Goal: Find specific page/section: Find specific page/section

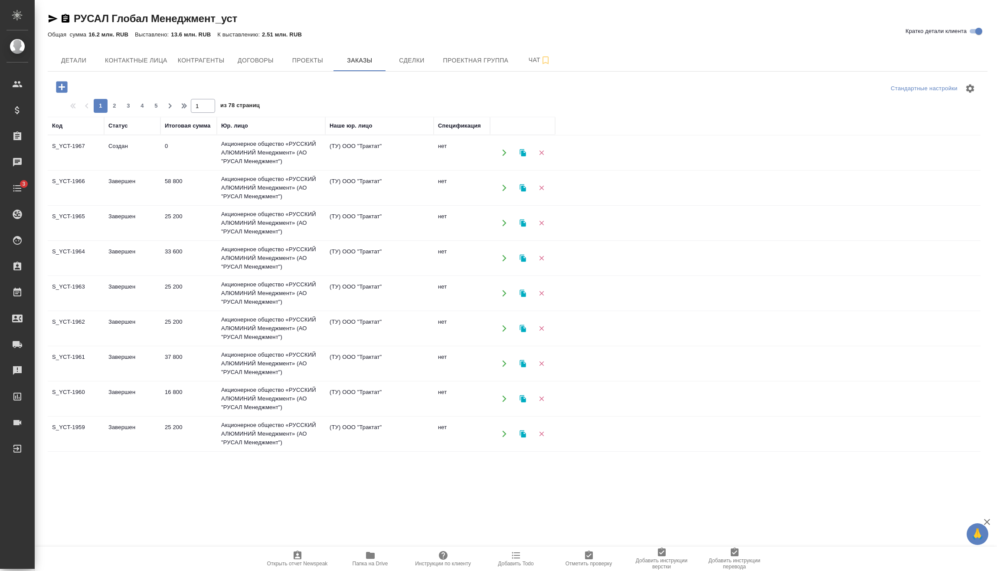
click at [63, 80] on icon "button" at bounding box center [61, 86] width 15 height 15
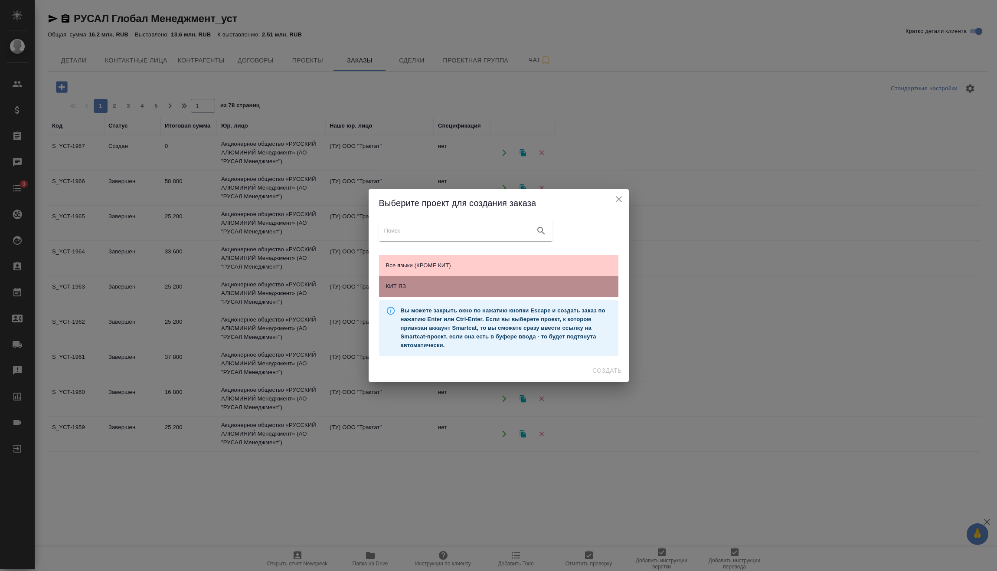
click at [463, 287] on span "КИТ ЯЗ" at bounding box center [499, 286] width 226 height 9
click at [623, 195] on icon "close" at bounding box center [619, 199] width 10 height 10
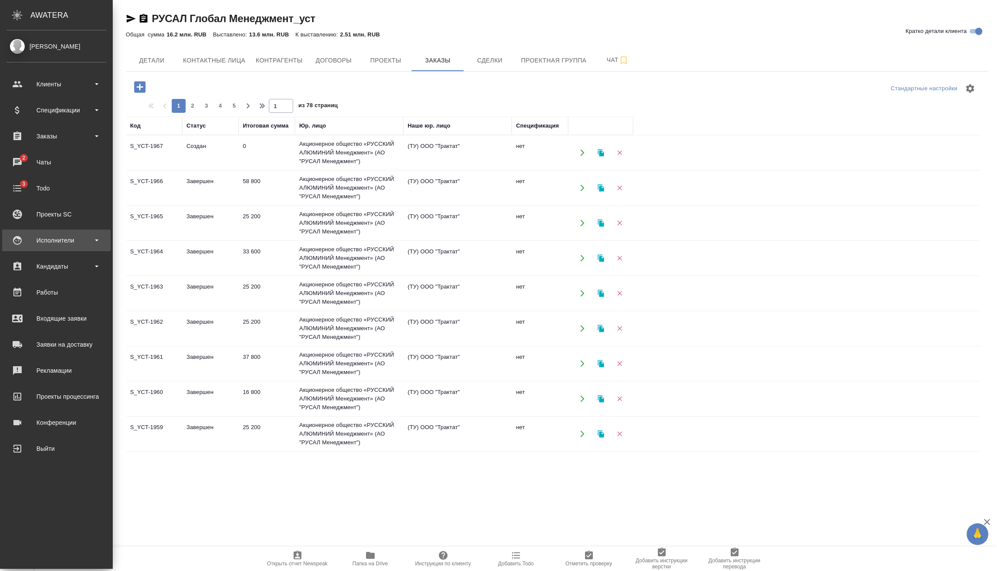
click at [96, 239] on b at bounding box center [96, 240] width 3 height 2
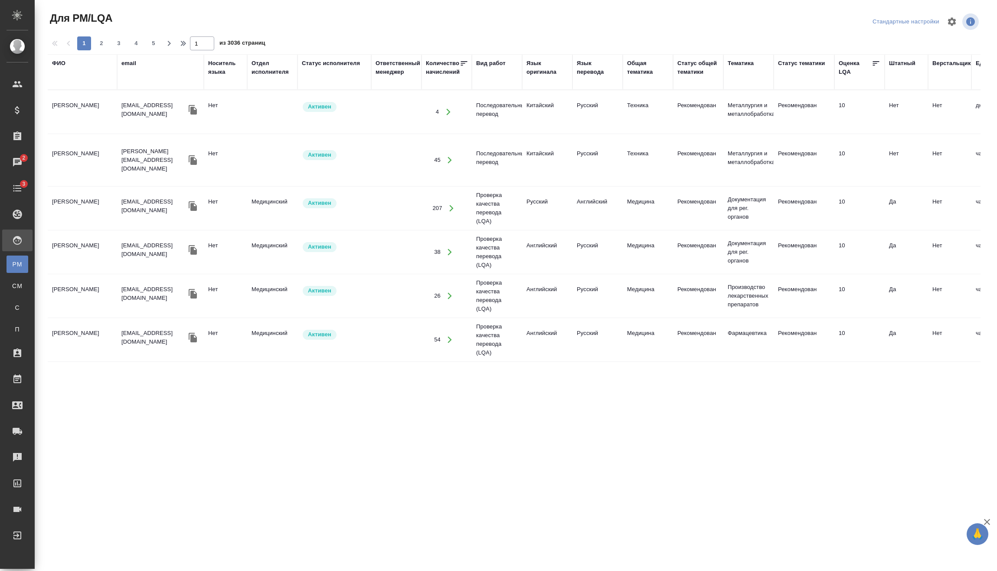
click at [67, 79] on div "ФИО" at bounding box center [82, 72] width 61 height 26
click at [57, 65] on div "ФИО" at bounding box center [58, 63] width 13 height 9
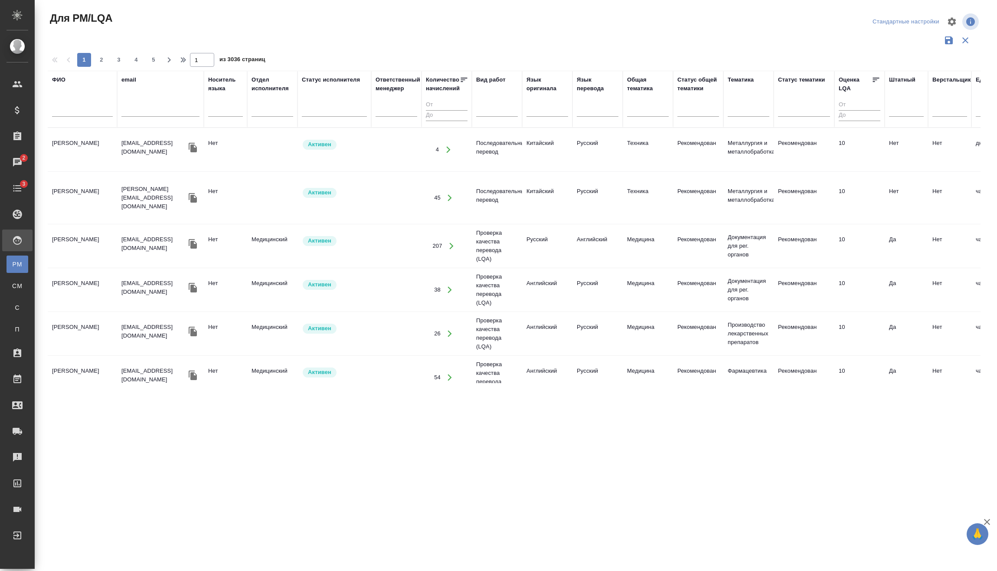
click at [74, 108] on input "text" at bounding box center [82, 111] width 61 height 11
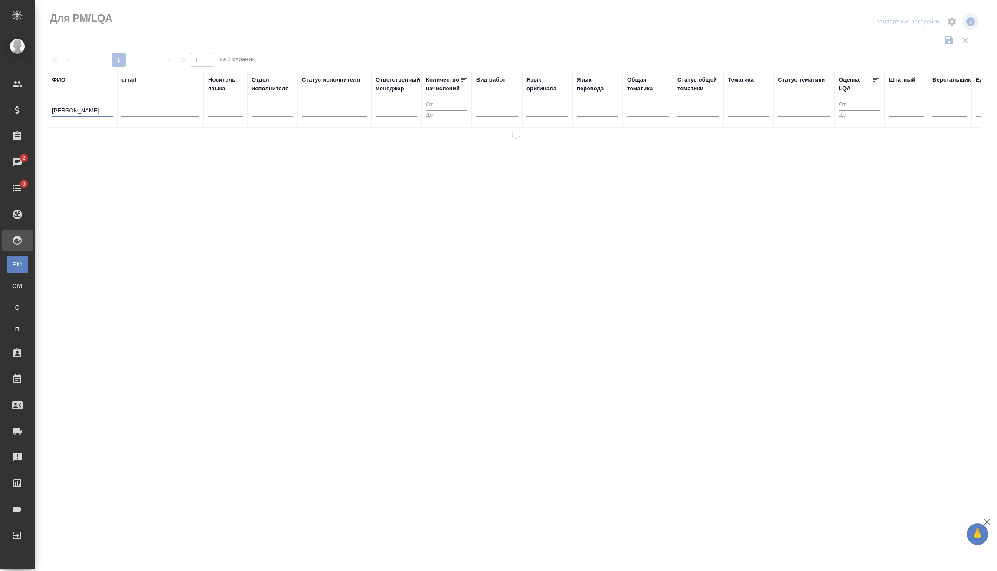
type input "[PERSON_NAME]"
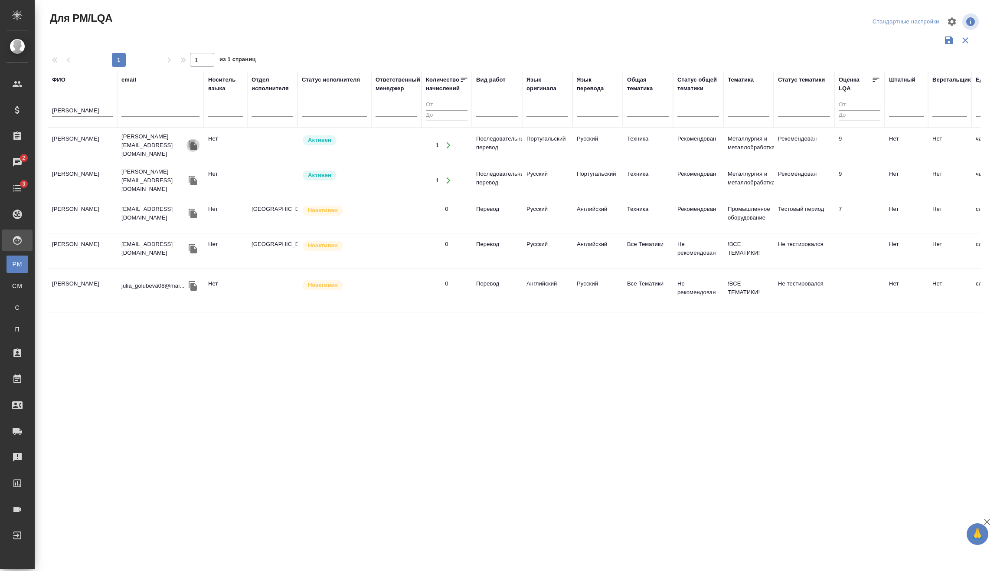
click at [197, 140] on icon "button" at bounding box center [193, 145] width 10 height 10
